Goal: Find contact information: Find contact information

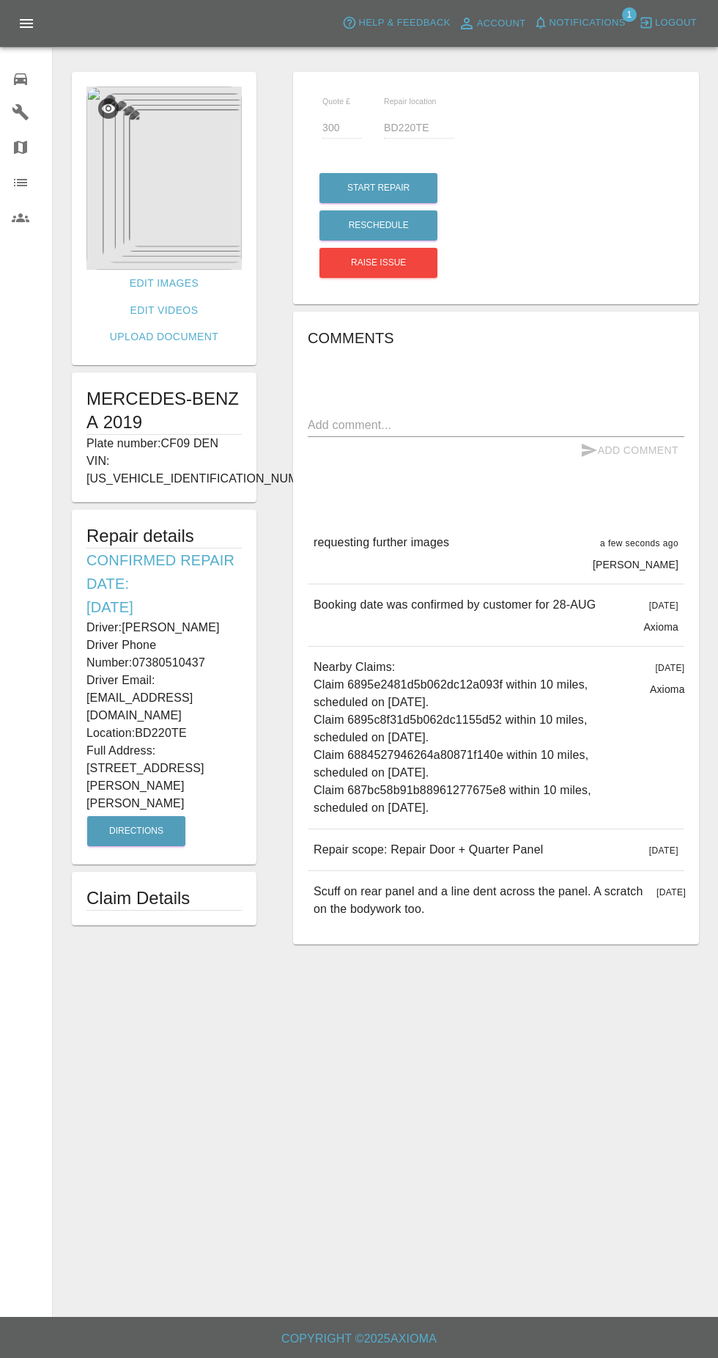
scroll to position [15, 0]
click at [603, 21] on span "Notifications" at bounding box center [588, 23] width 76 height 17
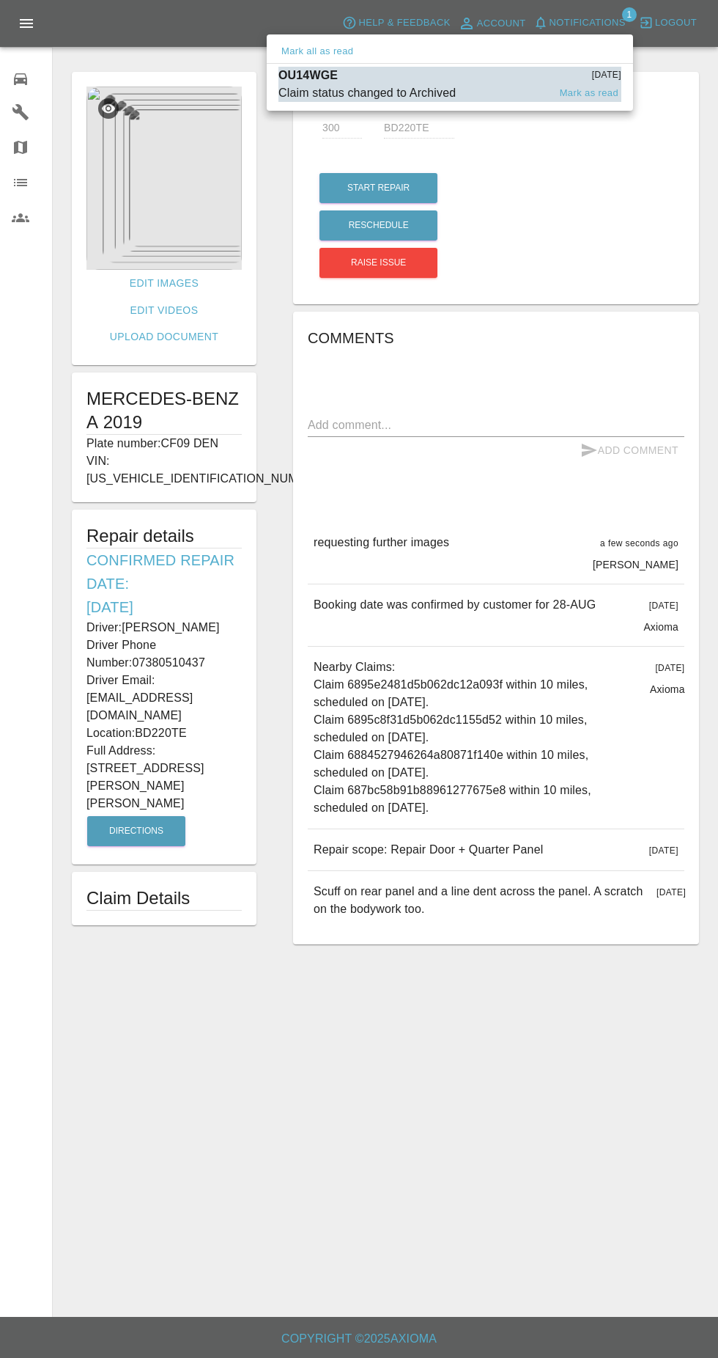
click at [455, 94] on div "Claim status changed to Archived" at bounding box center [367, 93] width 177 height 18
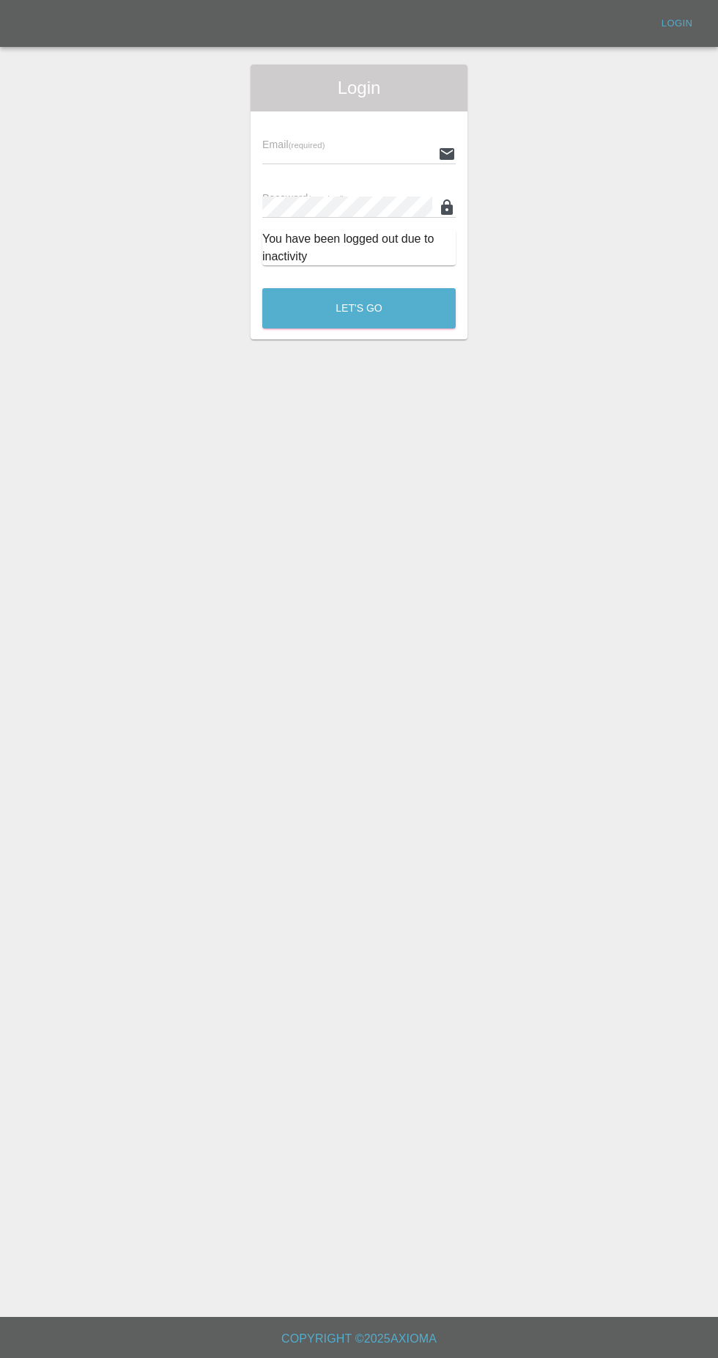
click at [381, 143] on input "text" at bounding box center [347, 153] width 170 height 21
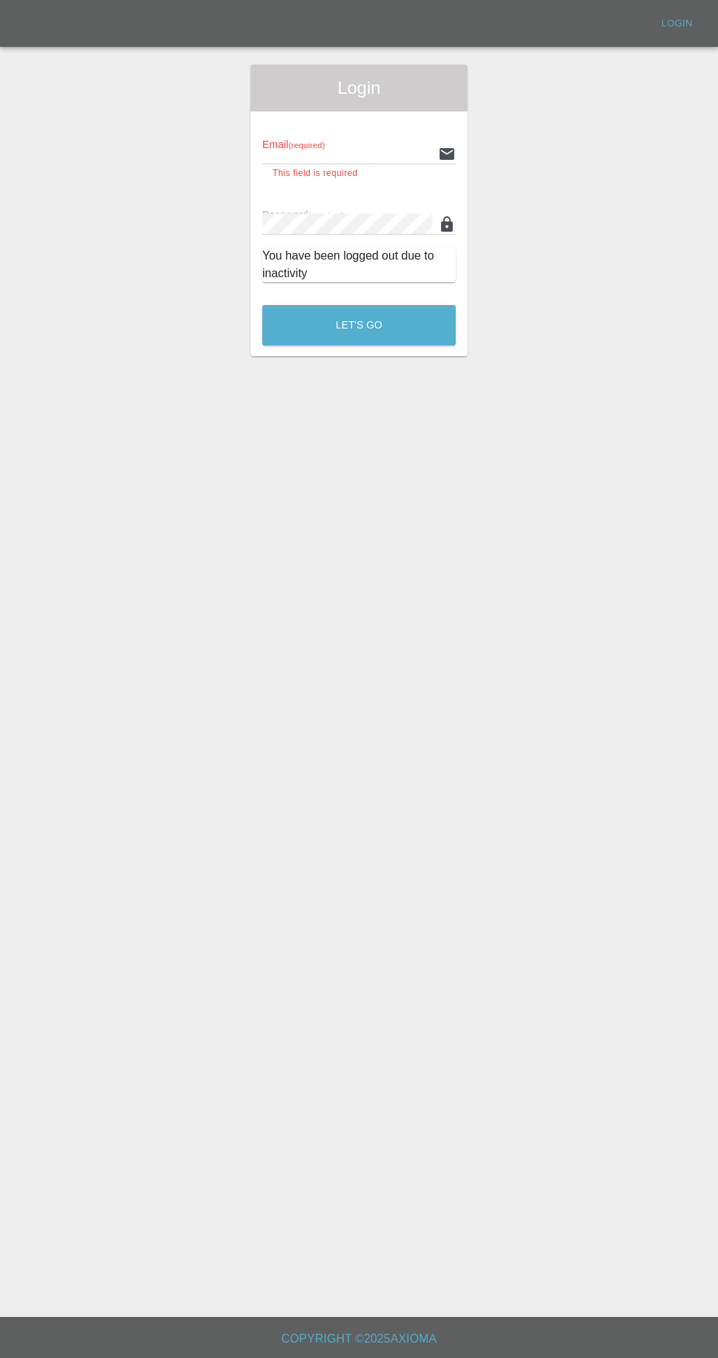
type input "[EMAIL_ADDRESS][DOMAIN_NAME]"
click at [262, 305] on button "Let's Go" at bounding box center [359, 325] width 194 height 40
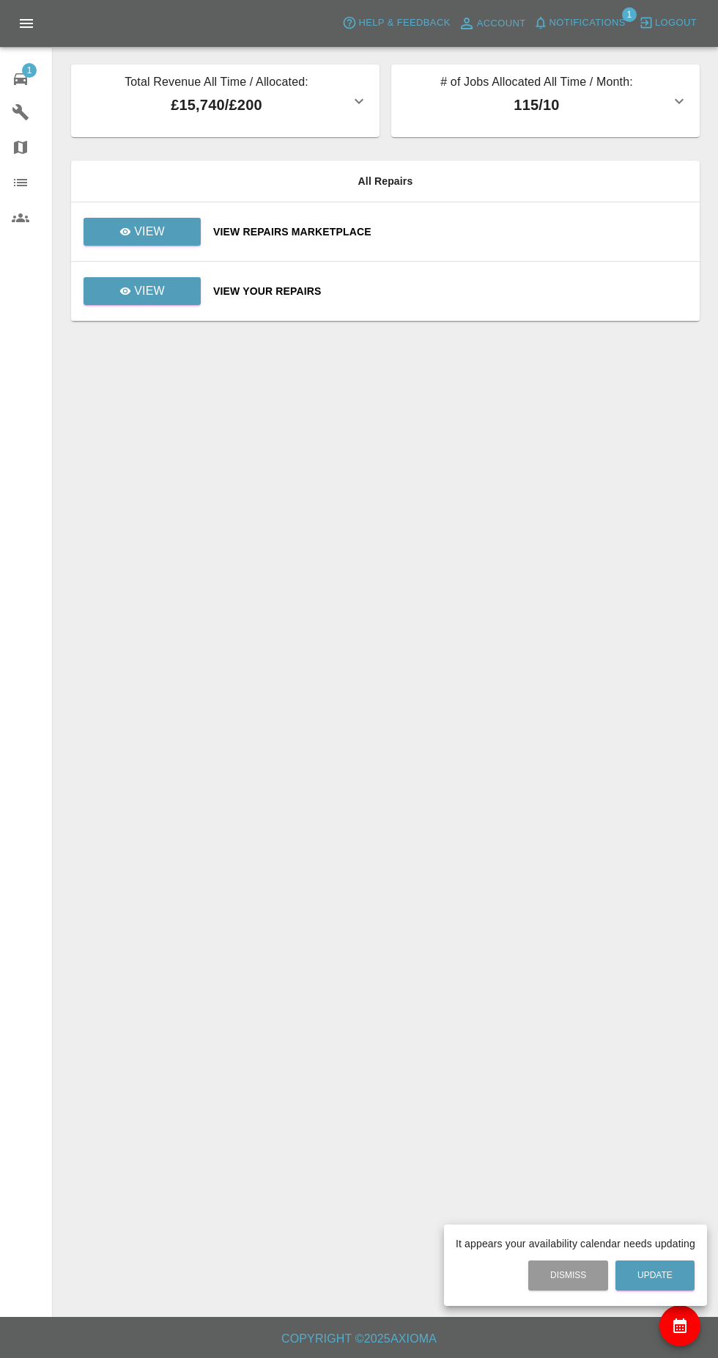
click at [567, 28] on div at bounding box center [359, 679] width 718 height 1358
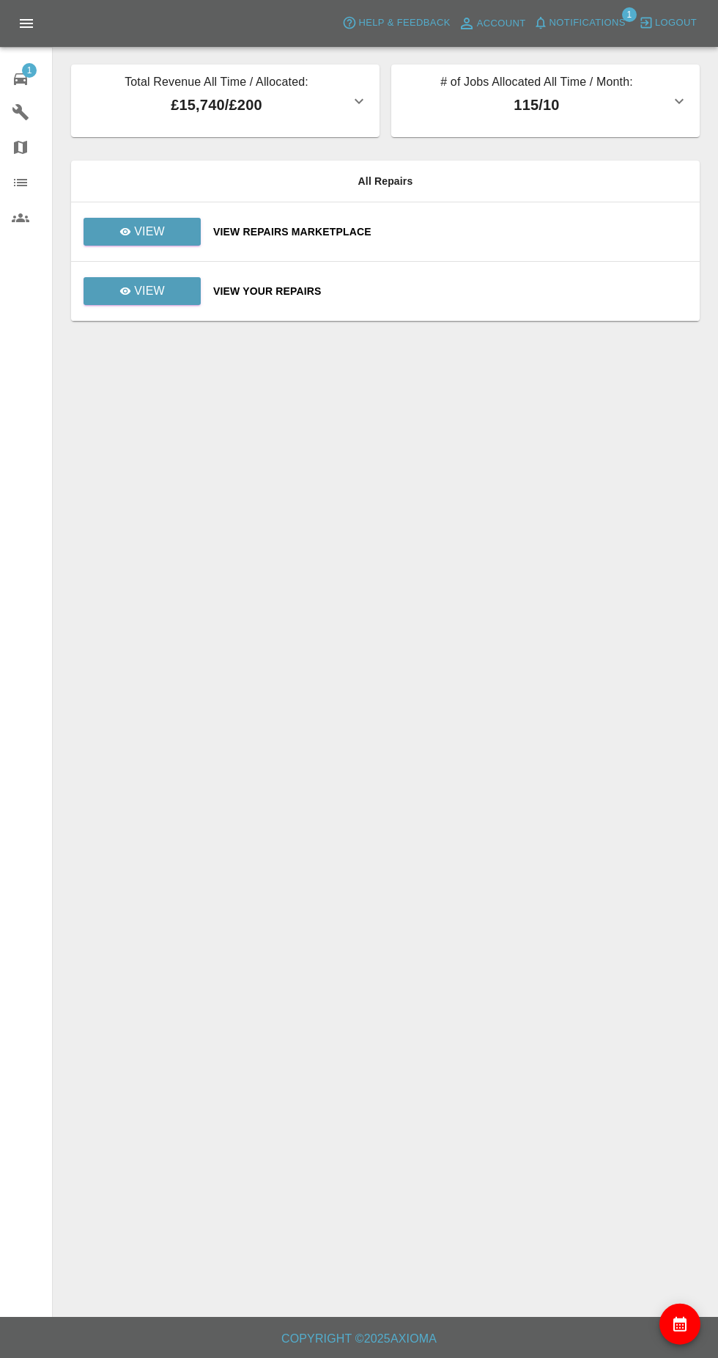
click at [574, 16] on span "Notifications" at bounding box center [588, 23] width 76 height 17
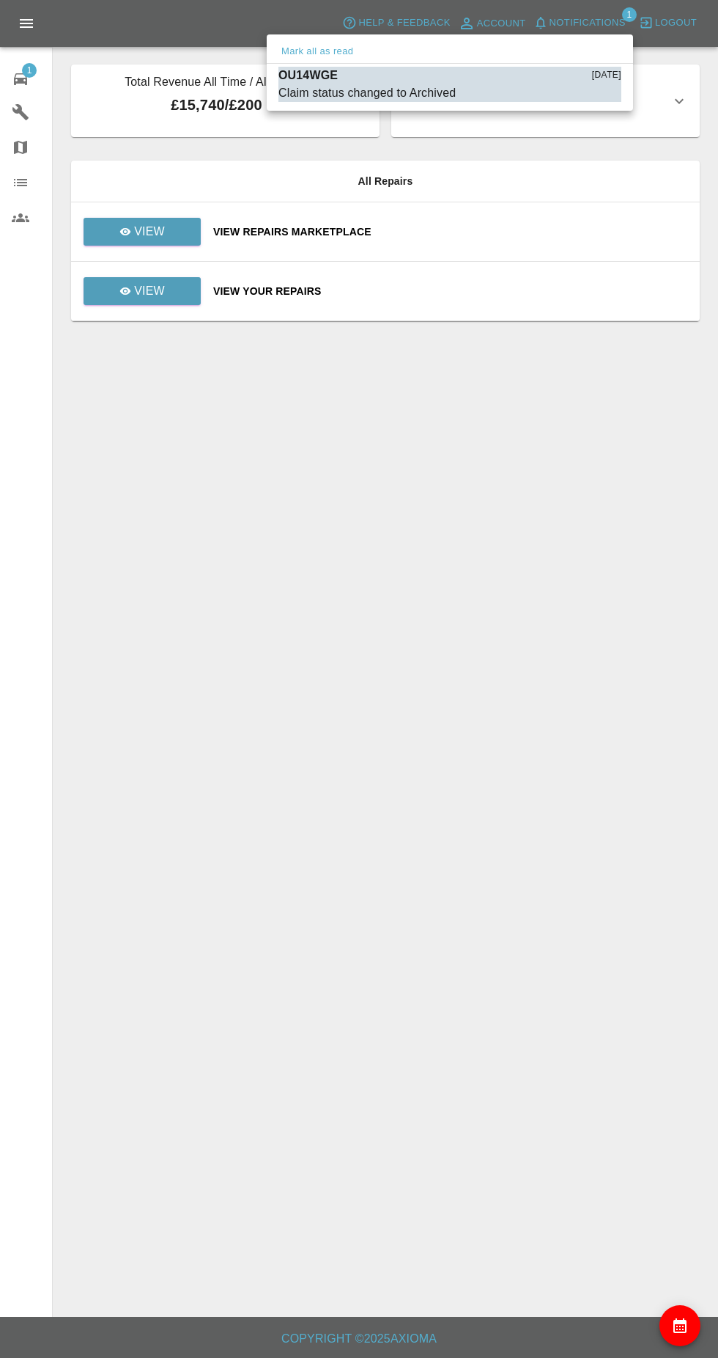
click at [155, 223] on div at bounding box center [359, 679] width 718 height 1358
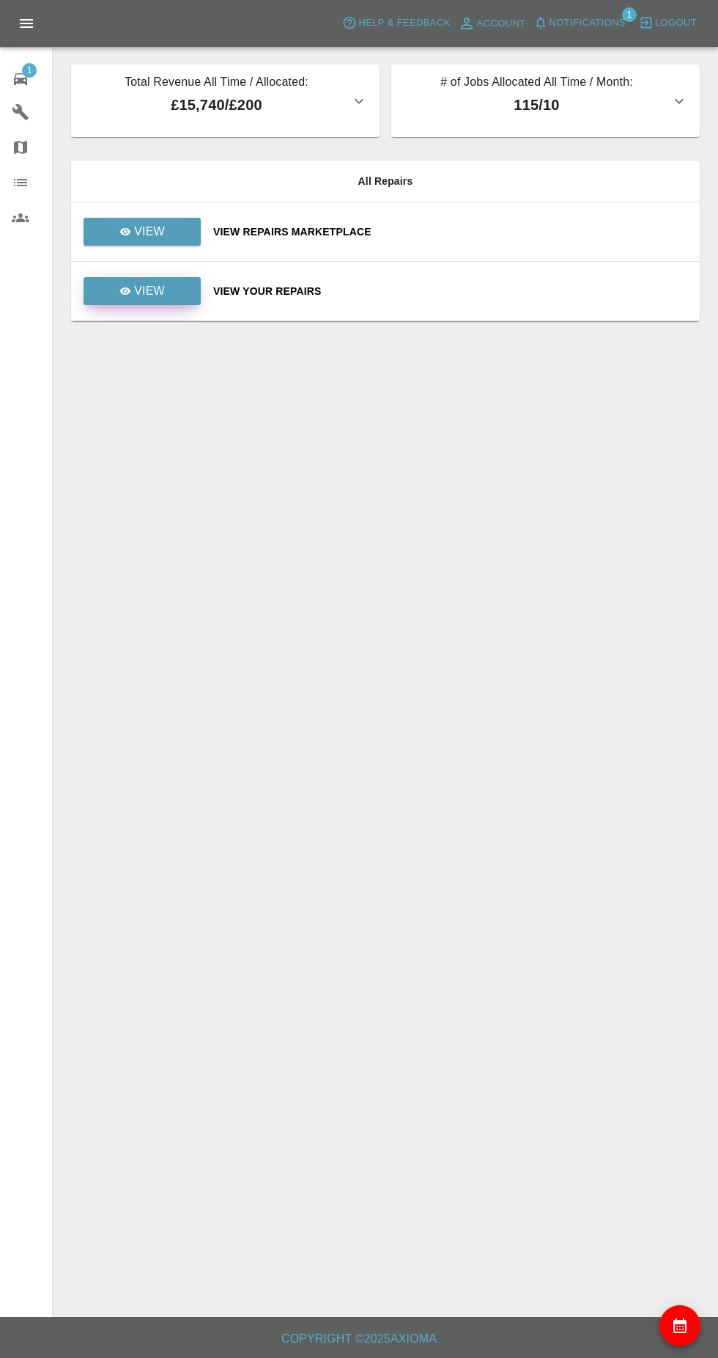
click at [161, 284] on p "View" at bounding box center [149, 291] width 31 height 18
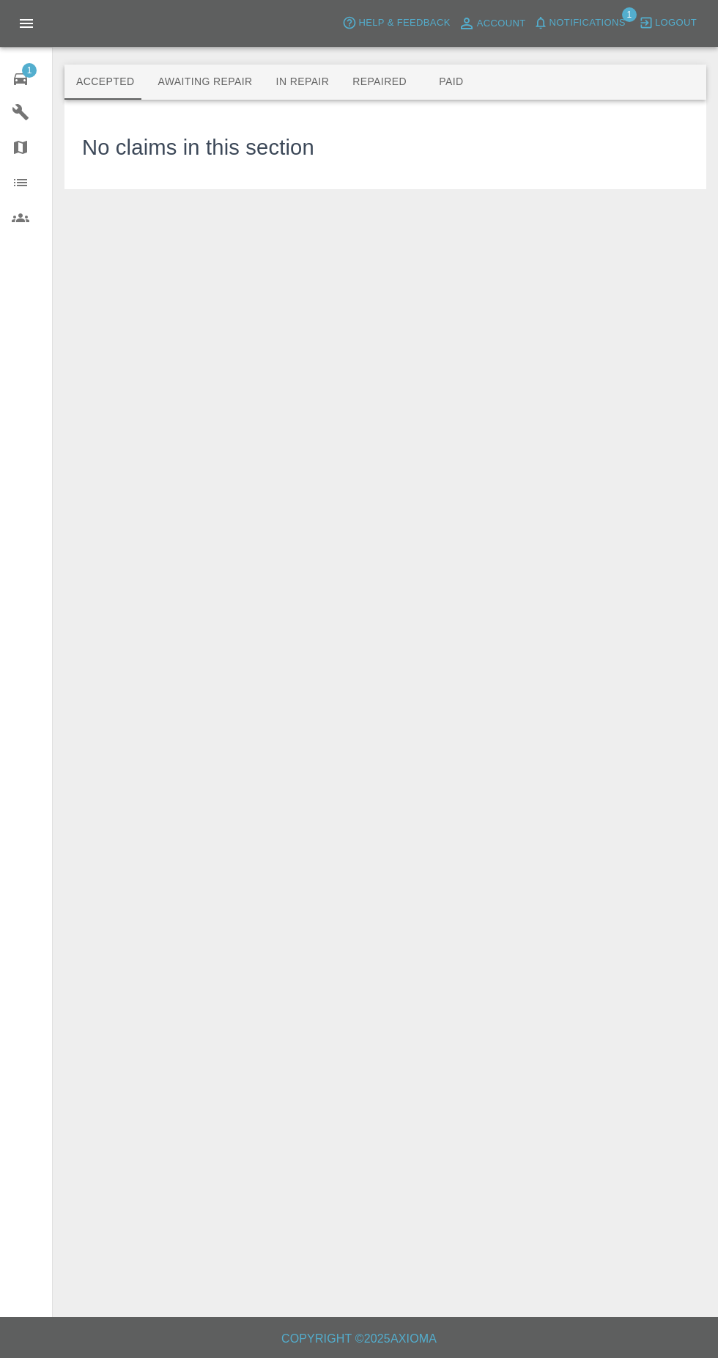
click at [322, 75] on button "In Repair" at bounding box center [303, 82] width 77 height 35
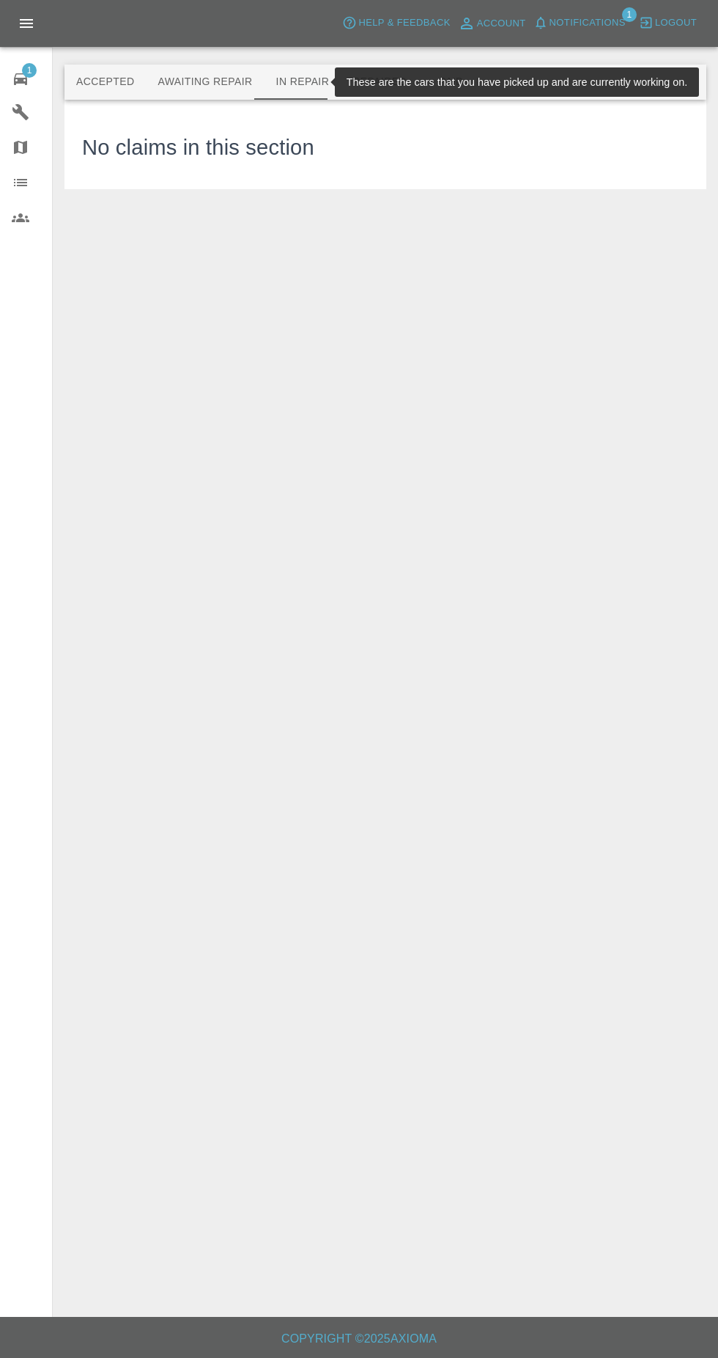
click at [368, 67] on button "Repaired" at bounding box center [380, 82] width 78 height 35
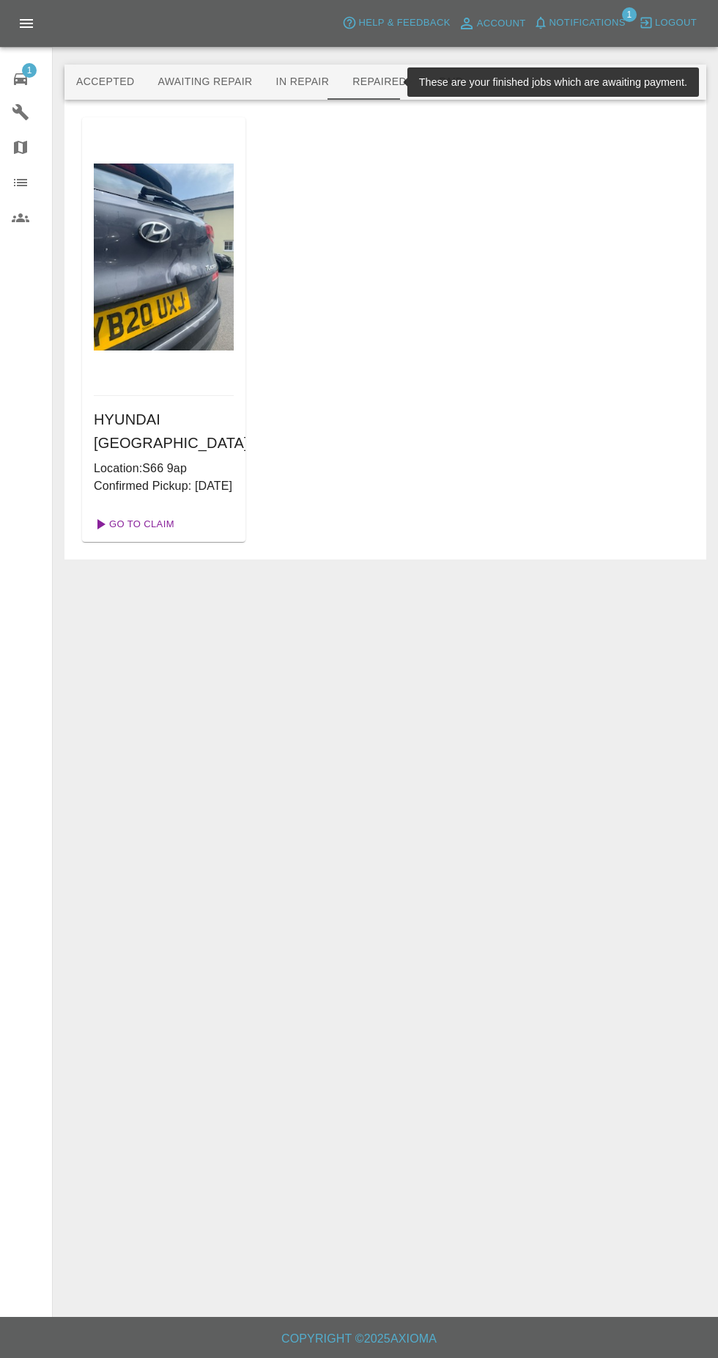
click at [147, 535] on link "Go To Claim" at bounding box center [133, 523] width 90 height 23
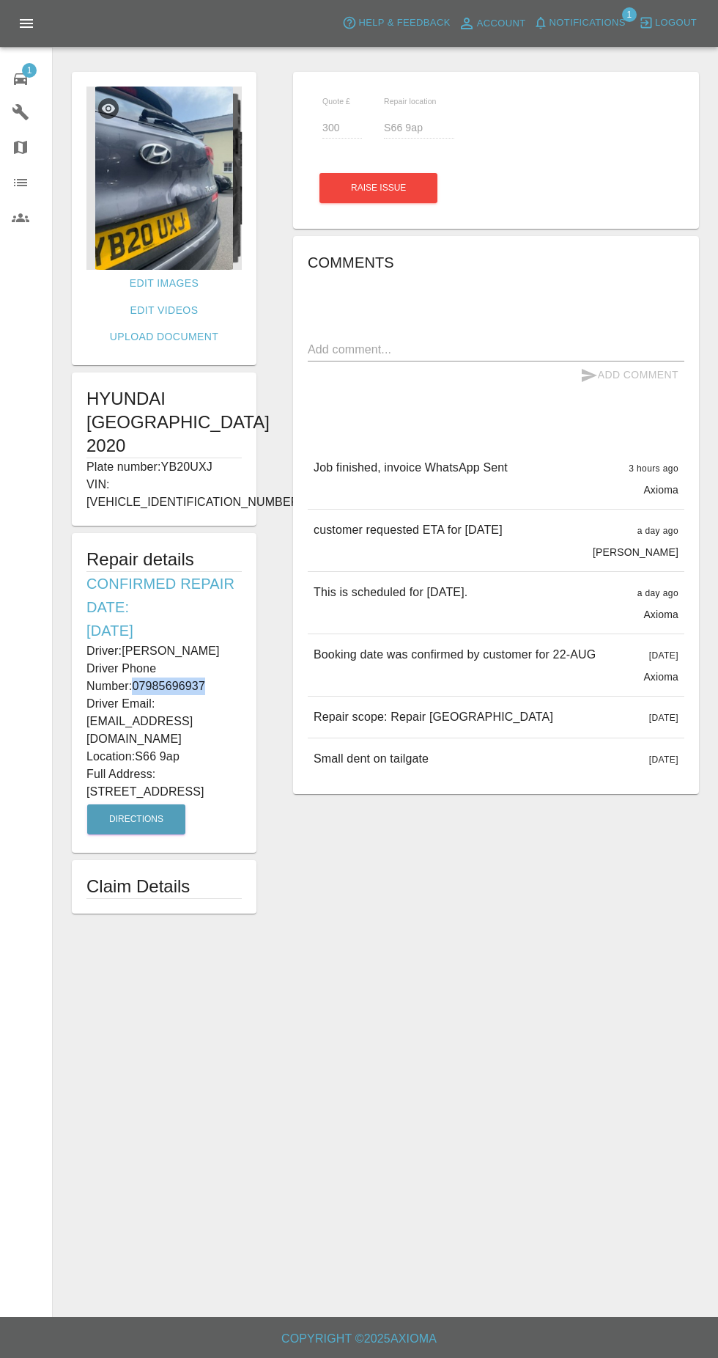
click at [272, 957] on main "Edit Images Edit Videos Upload Document HYUNDAI TUCSON 2020 Plate number: YB20U…" at bounding box center [359, 658] width 718 height 1317
copy p "07985696937"
